Goal: Task Accomplishment & Management: Manage account settings

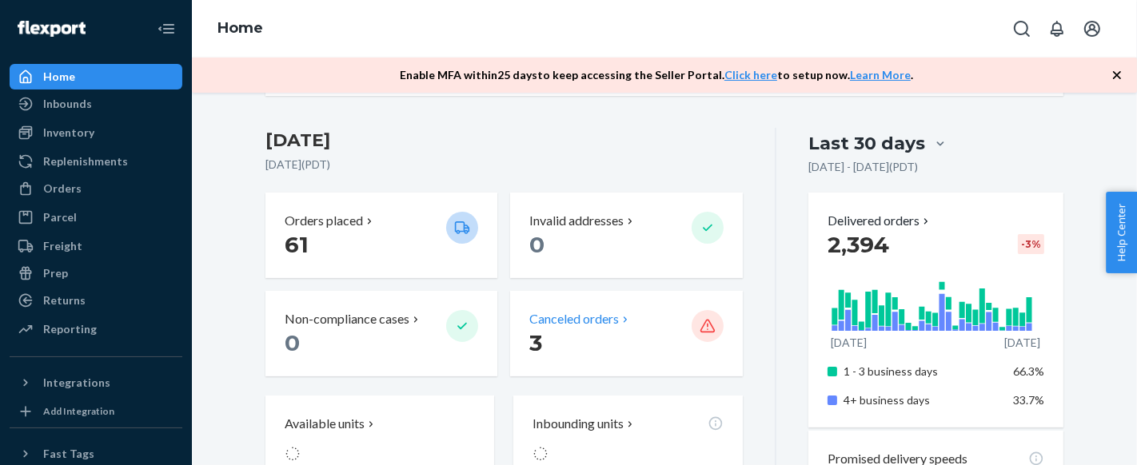
scroll to position [355, 0]
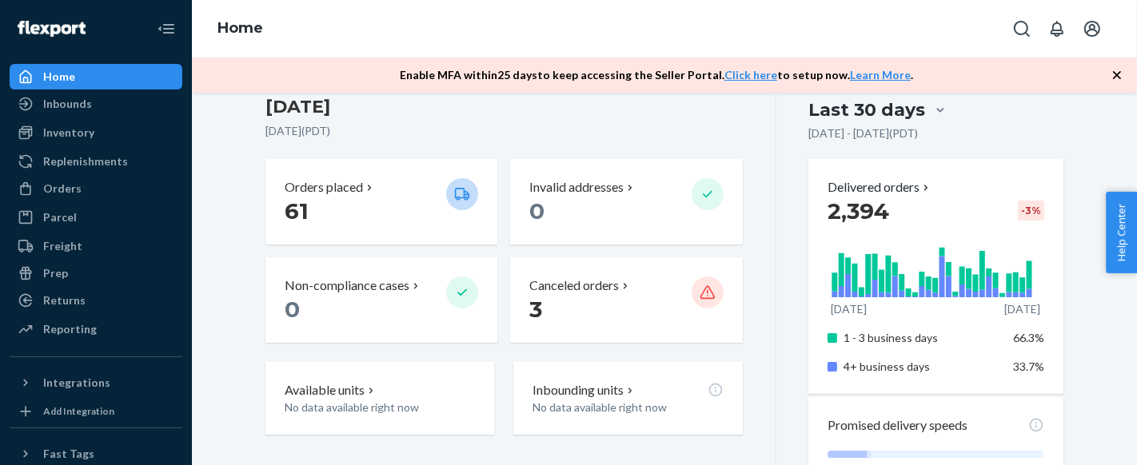
click at [71, 71] on div "Home" at bounding box center [59, 77] width 32 height 16
click at [97, 190] on div "Orders" at bounding box center [96, 189] width 170 height 22
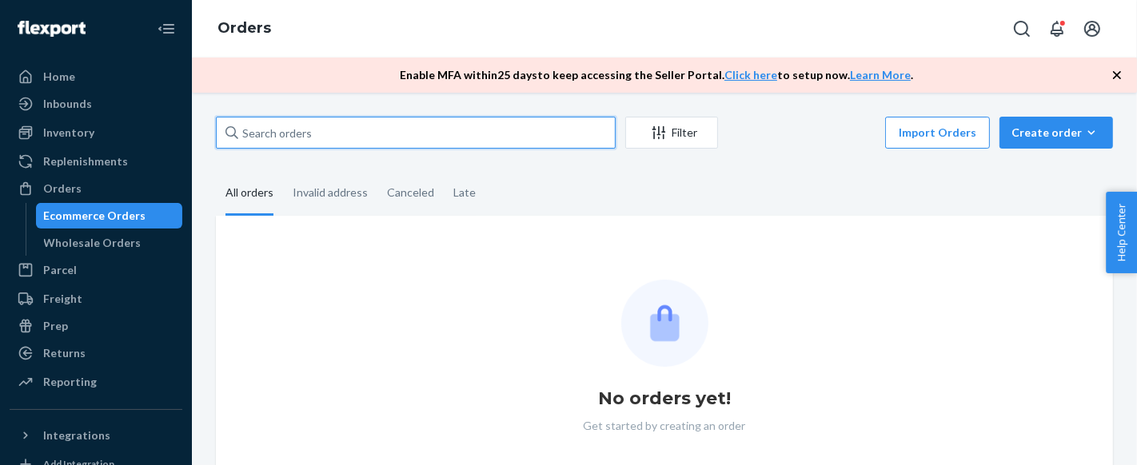
click at [420, 126] on input "text" at bounding box center [416, 133] width 400 height 32
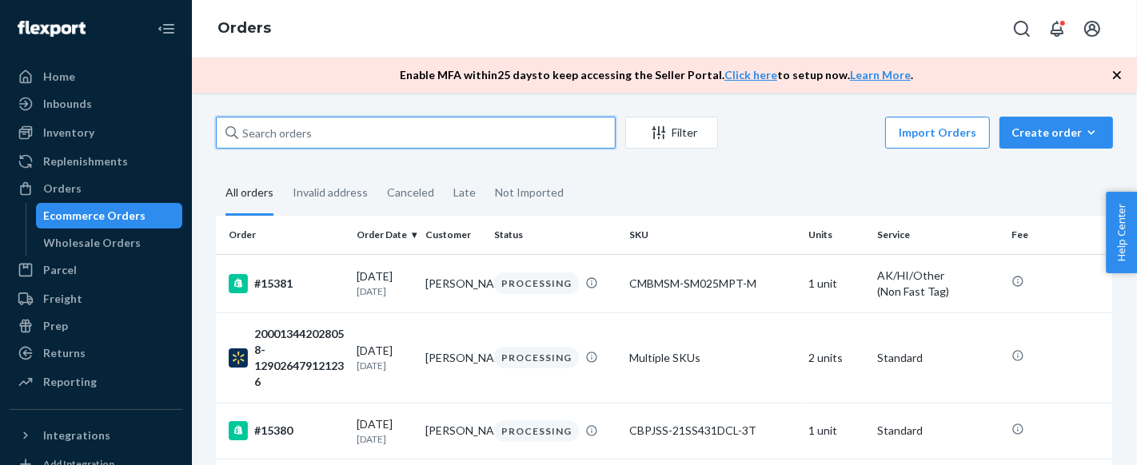
paste input "200013759746917"
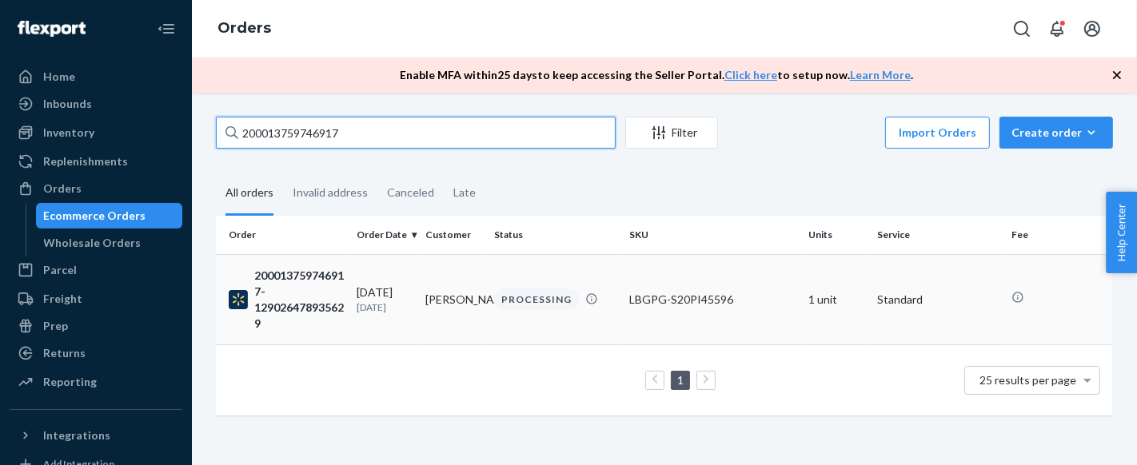
type input "200013759746917"
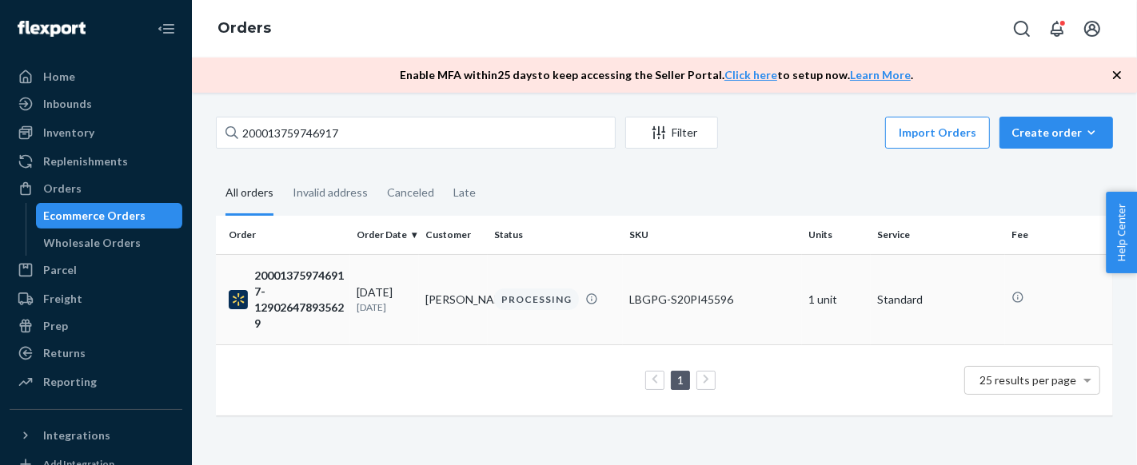
click at [312, 301] on div "200013759746917-129026478935629" at bounding box center [286, 300] width 115 height 64
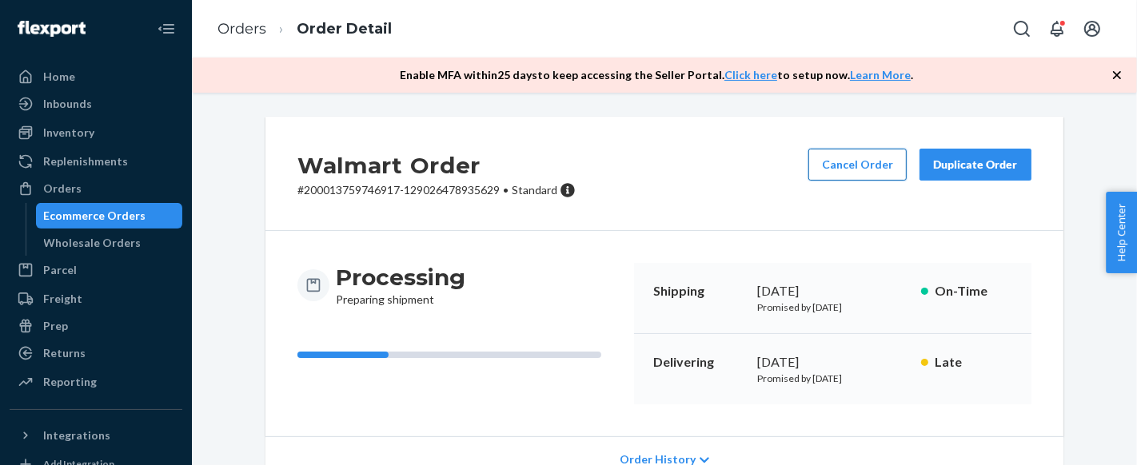
click at [840, 168] on button "Cancel Order" at bounding box center [858, 165] width 98 height 32
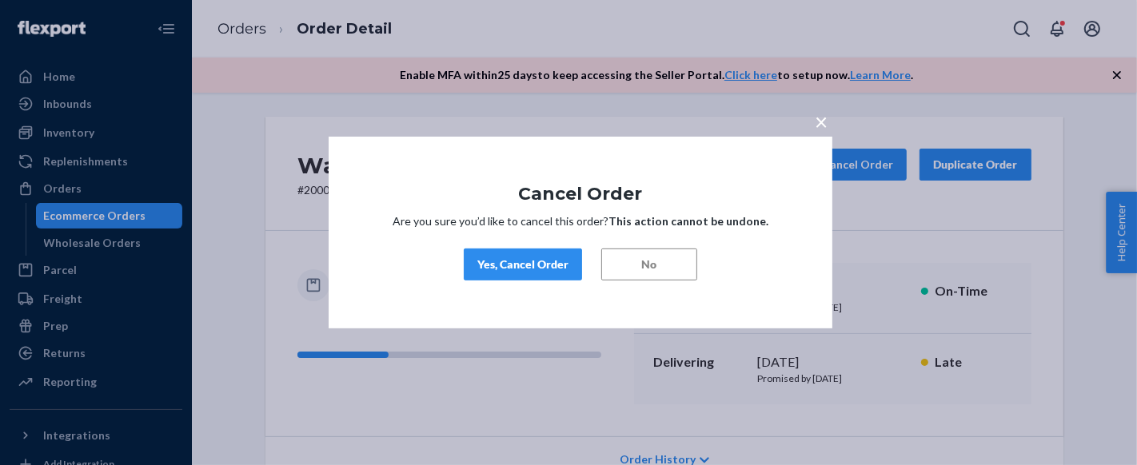
click at [538, 265] on div "Yes, Cancel Order" at bounding box center [522, 265] width 91 height 16
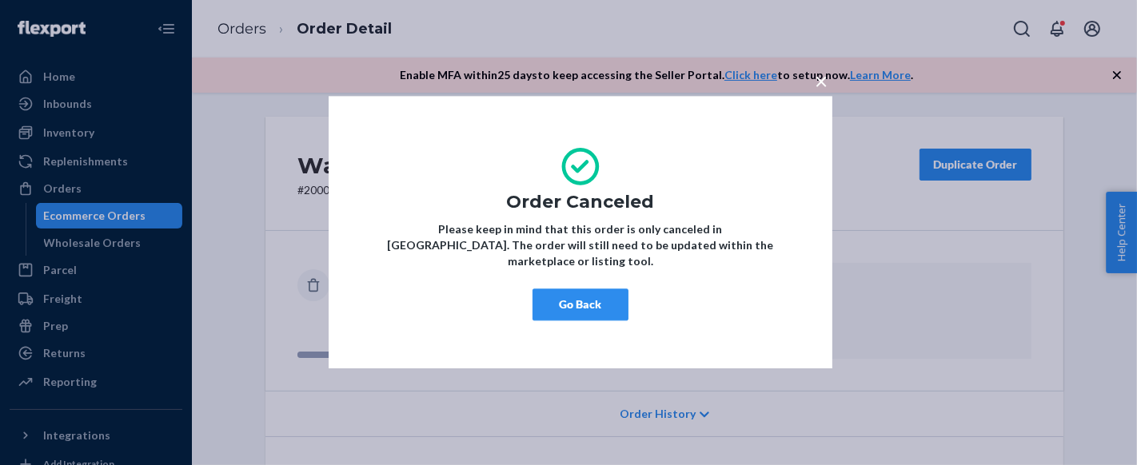
click at [550, 298] on button "Go Back" at bounding box center [581, 306] width 96 height 32
